Goal: Find contact information: Obtain details needed to contact an individual or organization

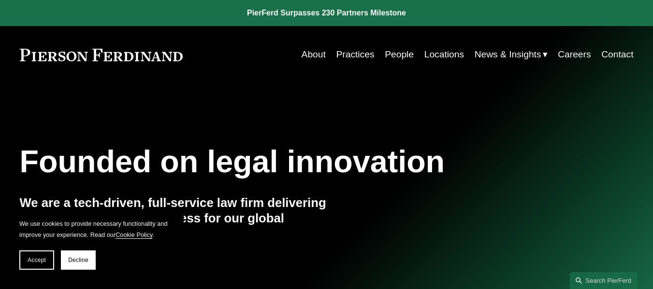
click at [441, 51] on link "Locations" at bounding box center [444, 54] width 40 height 18
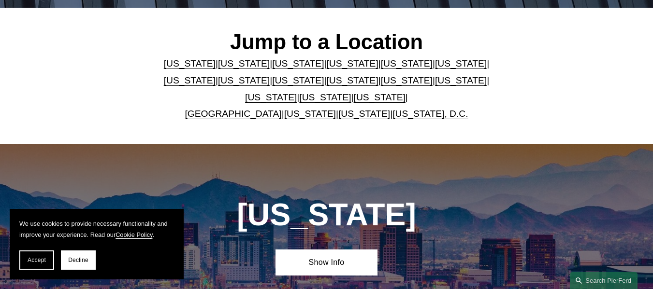
scroll to position [290, 0]
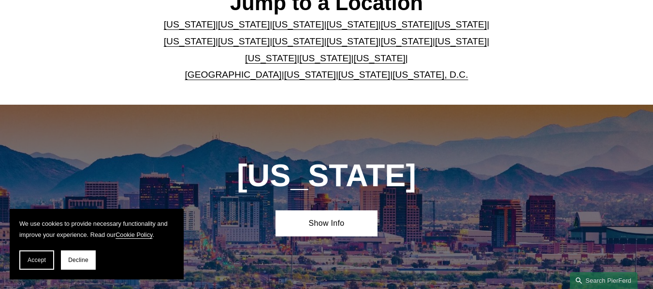
click at [360, 58] on link "[US_STATE]" at bounding box center [380, 58] width 52 height 10
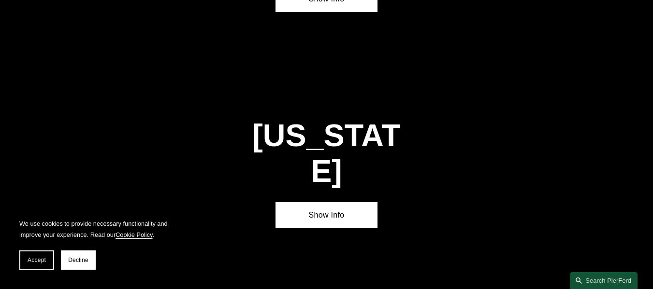
scroll to position [3012, 0]
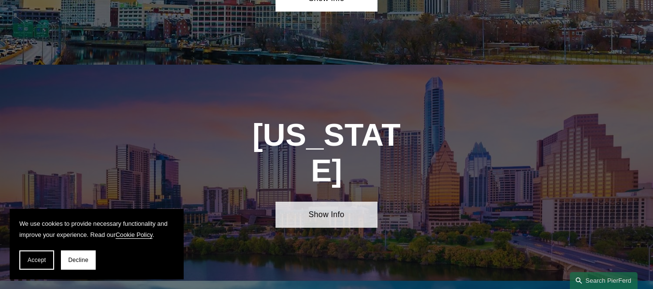
click at [350, 202] on link "Show Info" at bounding box center [326, 215] width 102 height 27
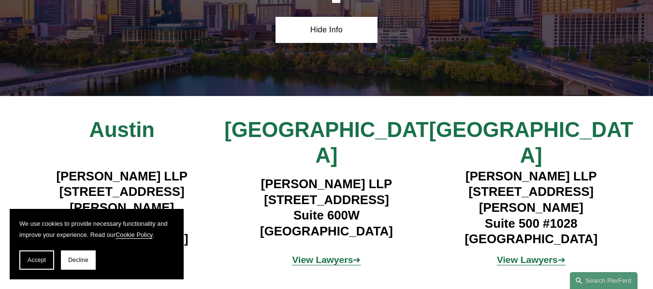
scroll to position [3205, 0]
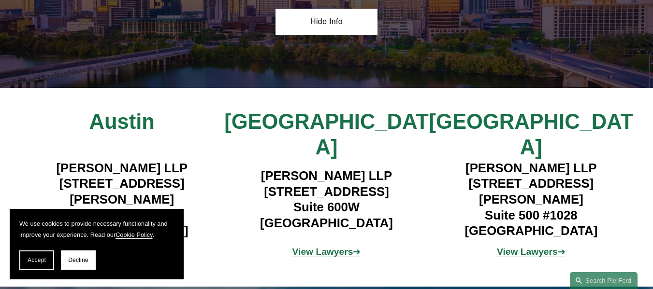
drag, startPoint x: 399, startPoint y: 50, endPoint x: 258, endPoint y: 51, distance: 141.1
click at [258, 168] on h4 "[PERSON_NAME] LLP [STREET_ADDRESS]" at bounding box center [326, 199] width 204 height 63
copy h4 "[PERSON_NAME] LLP"
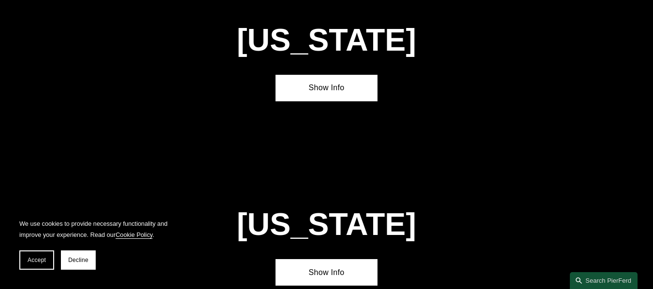
scroll to position [2094, 0]
